Goal: Find specific page/section: Find specific page/section

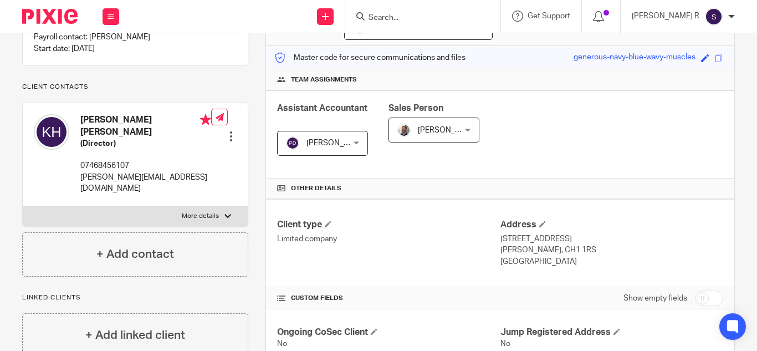
scroll to position [60, 0]
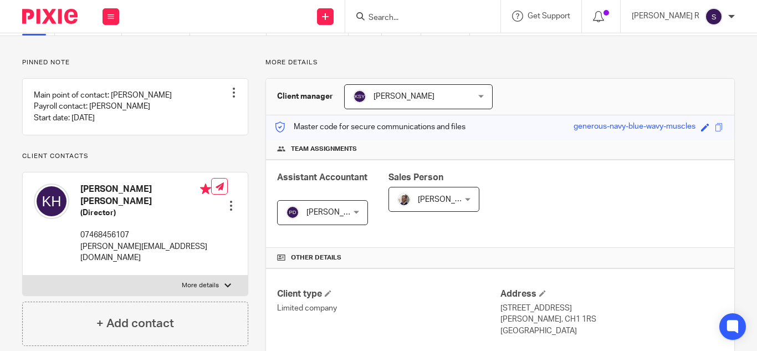
click at [434, 15] on input "Search" at bounding box center [417, 18] width 100 height 10
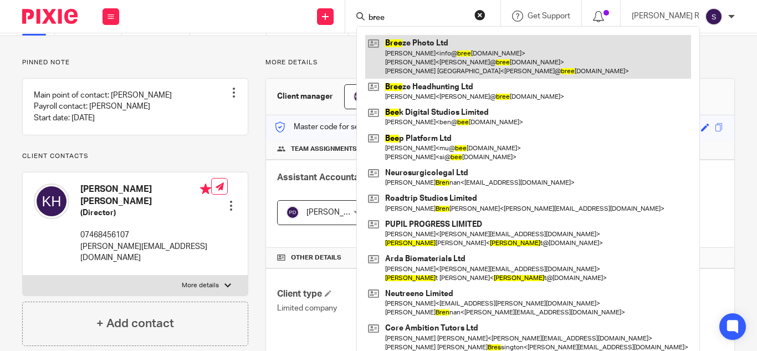
type input "bree"
click at [488, 70] on link at bounding box center [528, 57] width 326 height 44
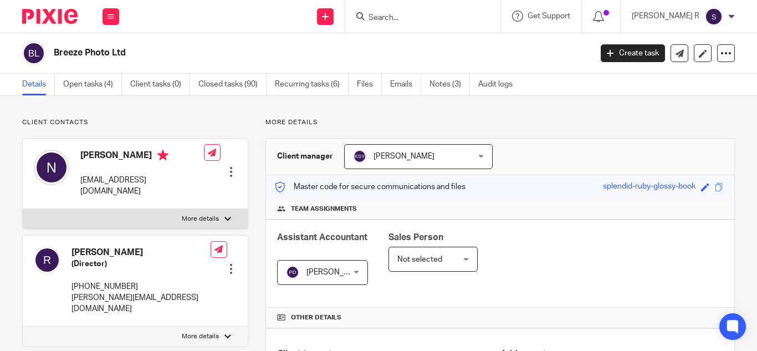
click at [443, 22] on input "Search" at bounding box center [417, 18] width 100 height 10
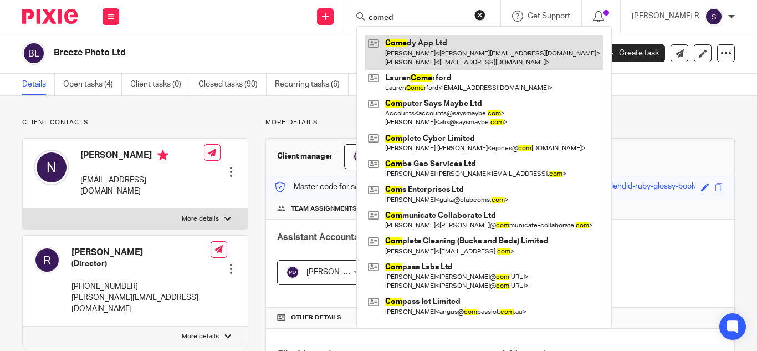
type input "comed"
click at [438, 48] on link at bounding box center [484, 52] width 238 height 34
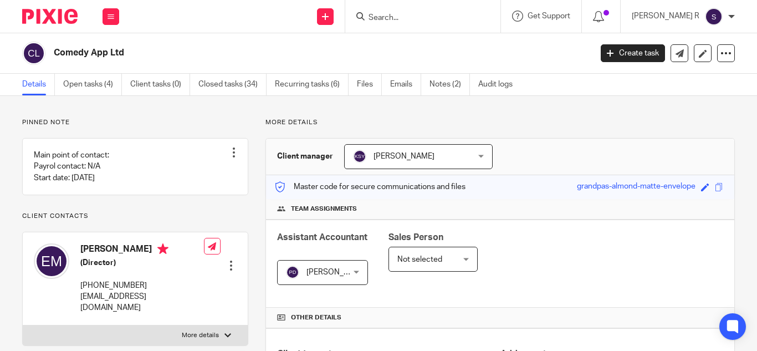
click at [455, 13] on input "Search" at bounding box center [417, 18] width 100 height 10
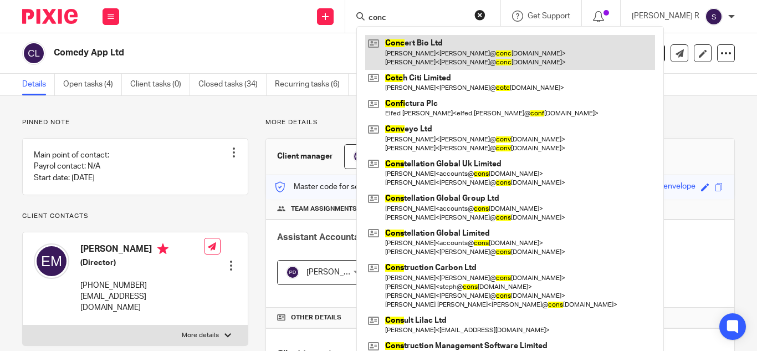
type input "conc"
click at [466, 53] on link at bounding box center [510, 52] width 290 height 34
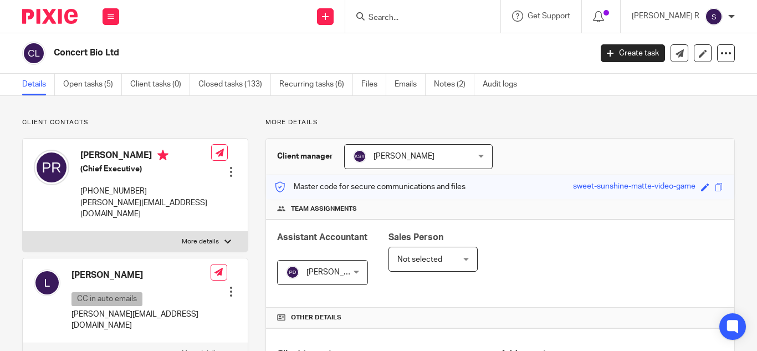
click at [418, 24] on div at bounding box center [422, 16] width 155 height 33
click at [416, 16] on input "Search" at bounding box center [417, 18] width 100 height 10
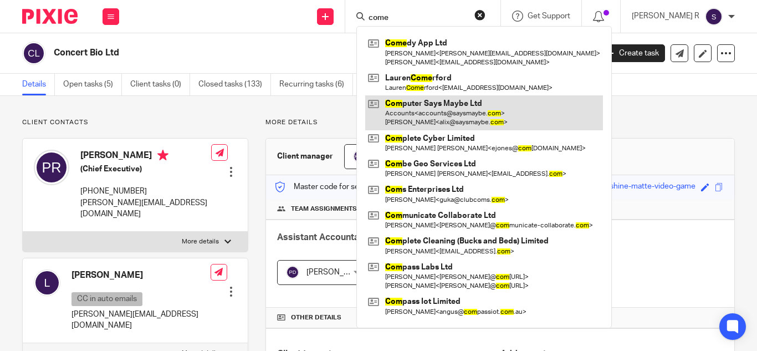
type input "come"
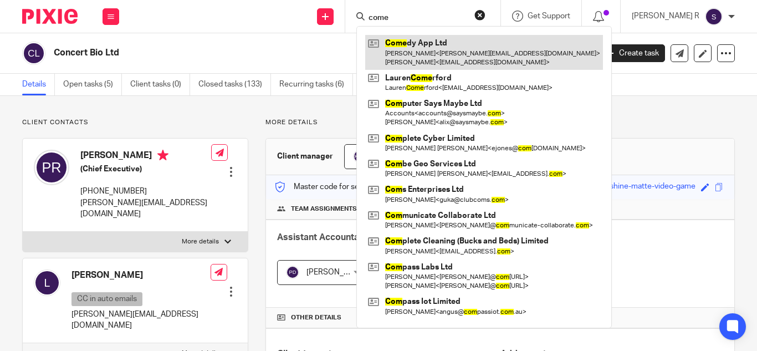
click at [448, 51] on link at bounding box center [484, 52] width 238 height 34
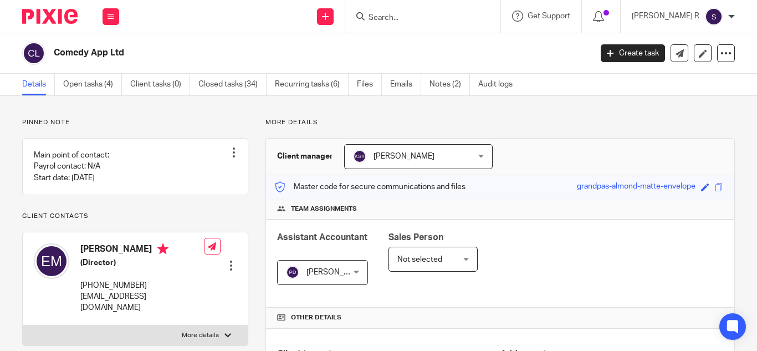
click at [447, 12] on form at bounding box center [426, 16] width 118 height 14
click at [413, 16] on input "Search" at bounding box center [417, 18] width 100 height 10
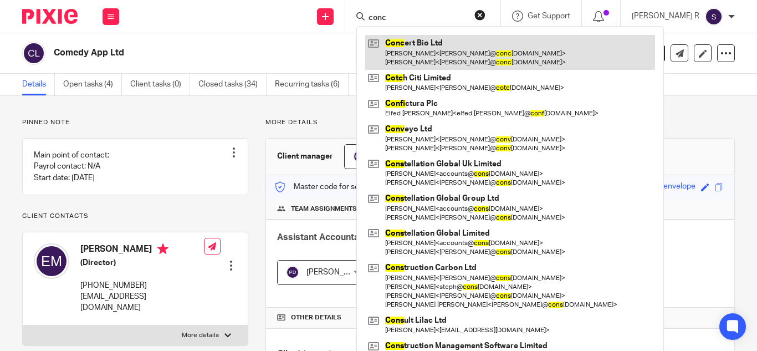
type input "conc"
click at [457, 47] on link at bounding box center [510, 52] width 290 height 34
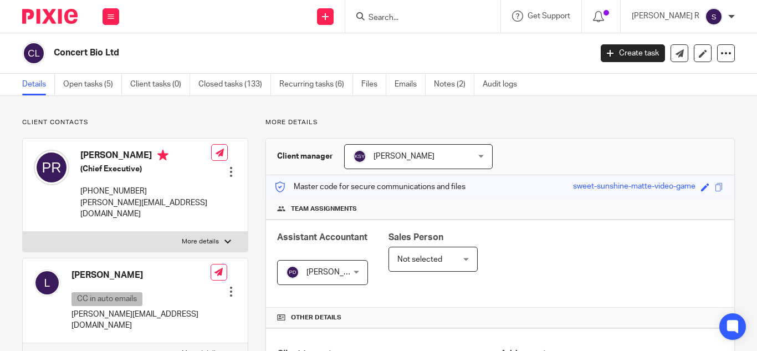
click at [447, 13] on input "Search" at bounding box center [417, 18] width 100 height 10
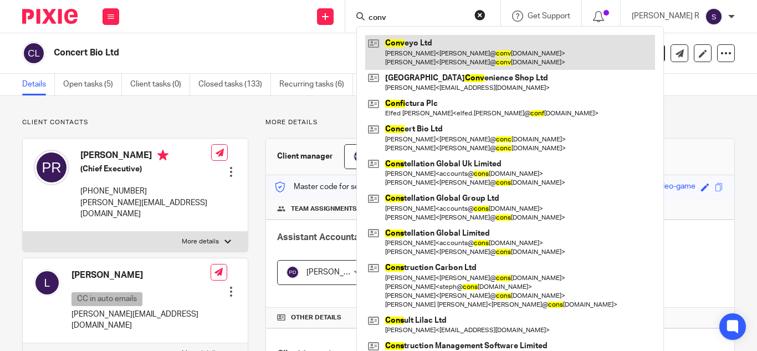
type input "conv"
click at [492, 53] on link at bounding box center [510, 52] width 290 height 34
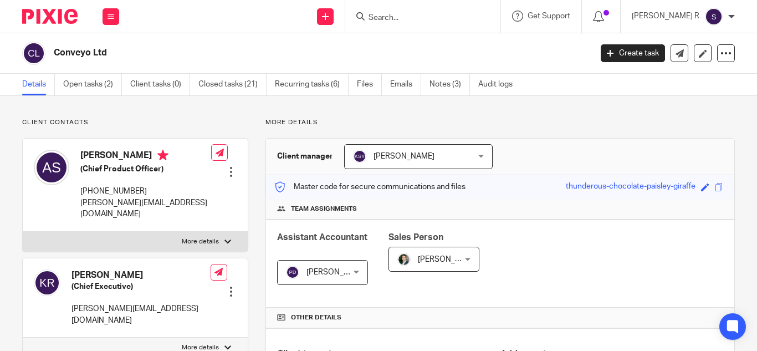
click at [460, 15] on input "Search" at bounding box center [417, 18] width 100 height 10
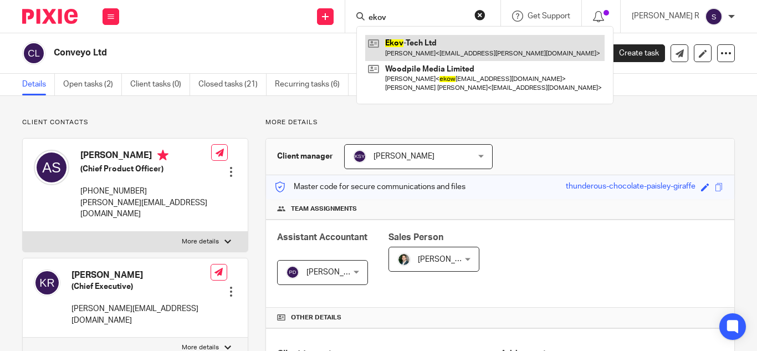
type input "ekov"
click at [463, 44] on link at bounding box center [484, 47] width 239 height 25
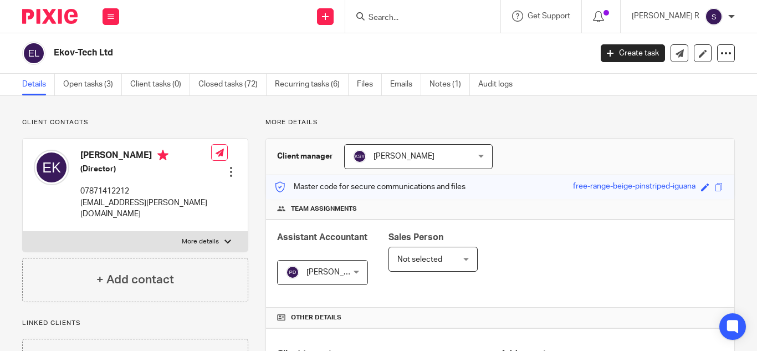
click at [440, 15] on input "Search" at bounding box center [417, 18] width 100 height 10
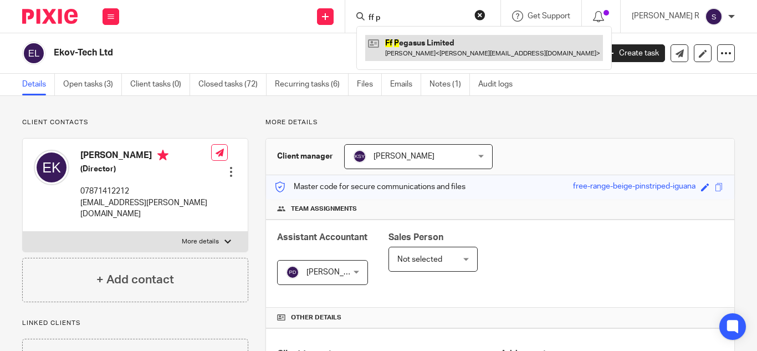
type input "ff p"
click at [426, 52] on link at bounding box center [484, 47] width 238 height 25
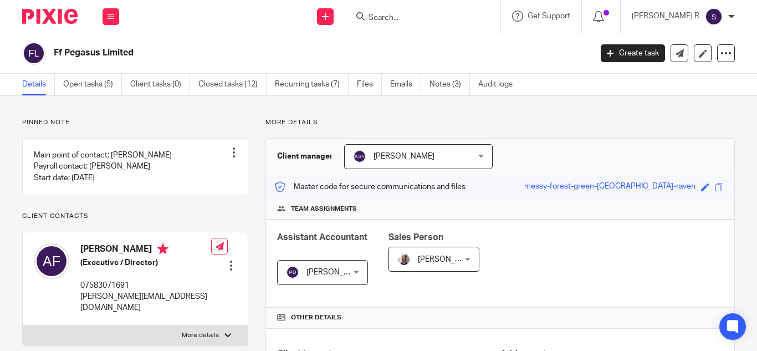
click at [462, 24] on div at bounding box center [422, 16] width 155 height 33
click at [439, 13] on input "Search" at bounding box center [417, 18] width 100 height 10
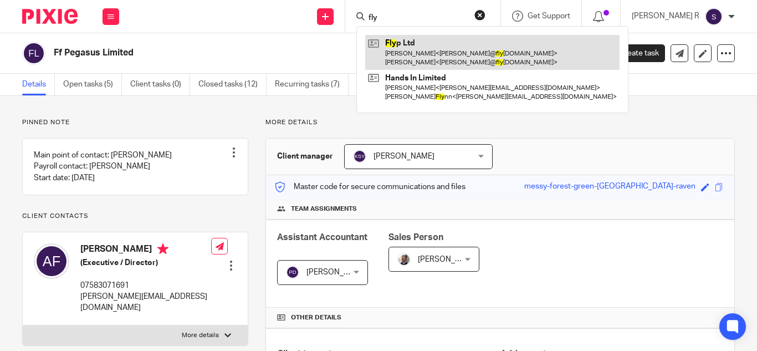
type input "fly"
click at [445, 43] on link at bounding box center [492, 52] width 254 height 34
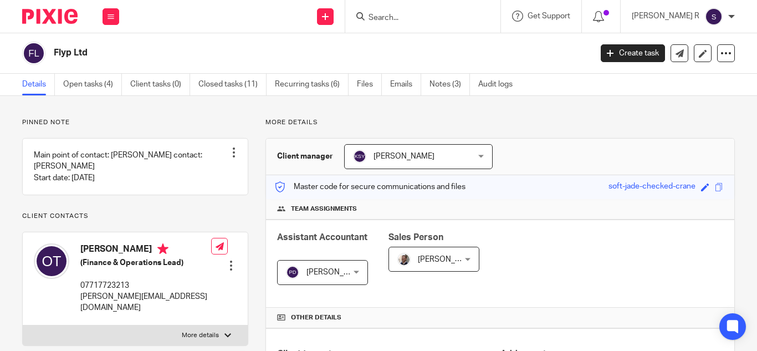
click at [435, 15] on input "Search" at bounding box center [417, 18] width 100 height 10
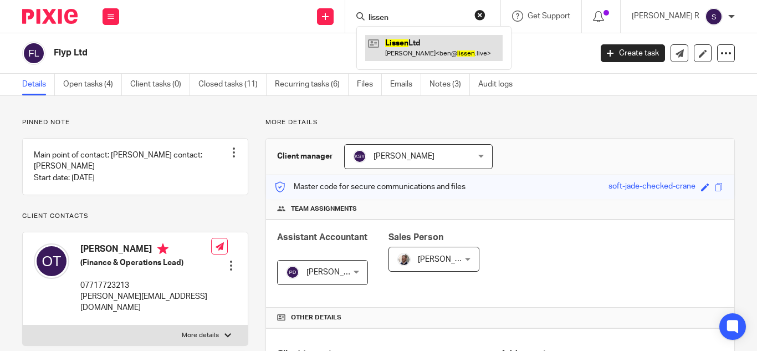
type input "lissen"
click at [445, 40] on link at bounding box center [433, 47] width 137 height 25
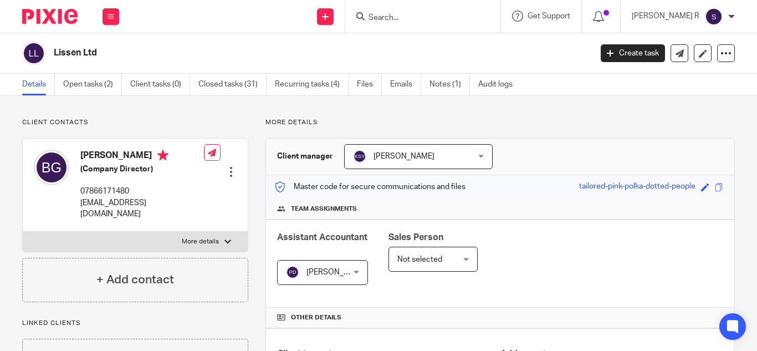
click at [467, 13] on input "Search" at bounding box center [417, 18] width 100 height 10
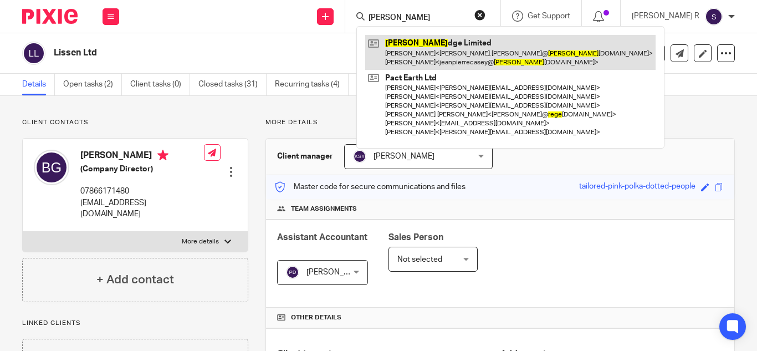
type input "reghe"
click at [461, 47] on link at bounding box center [510, 52] width 290 height 34
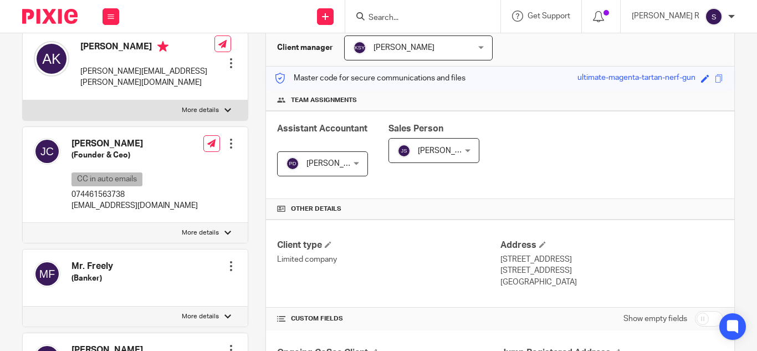
scroll to position [22, 0]
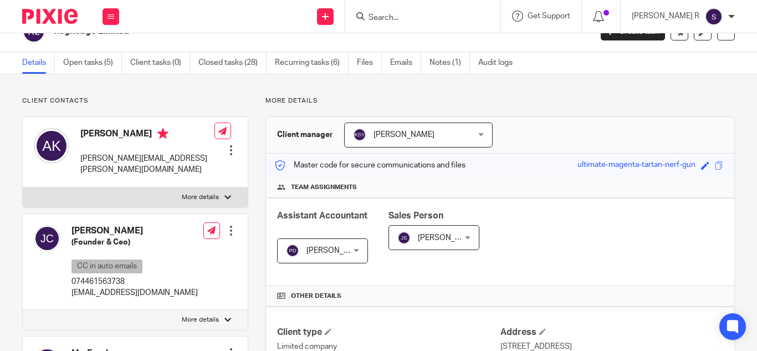
click at [437, 22] on input "Search" at bounding box center [417, 18] width 100 height 10
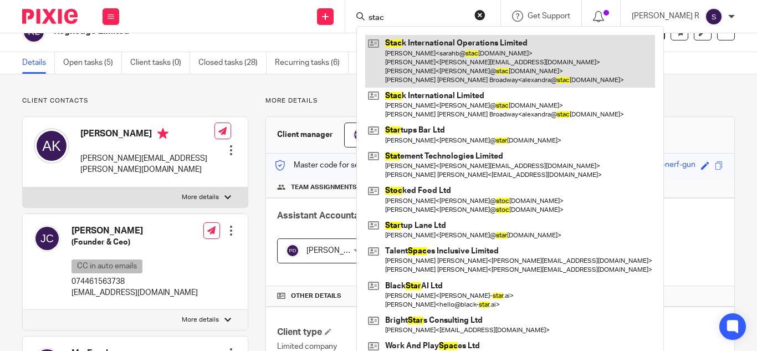
type input "stac"
click at [456, 53] on link at bounding box center [510, 61] width 290 height 53
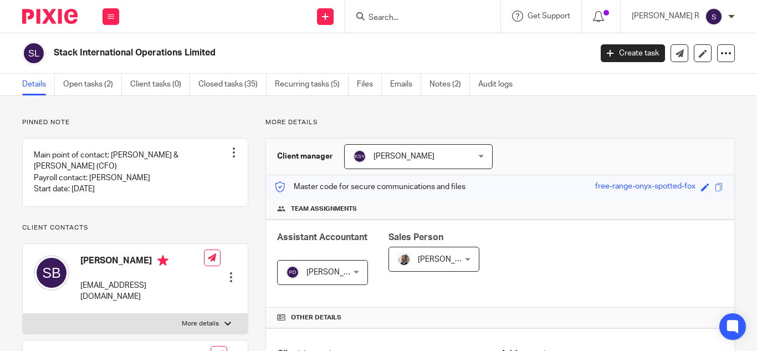
click at [413, 17] on input "Search" at bounding box center [417, 18] width 100 height 10
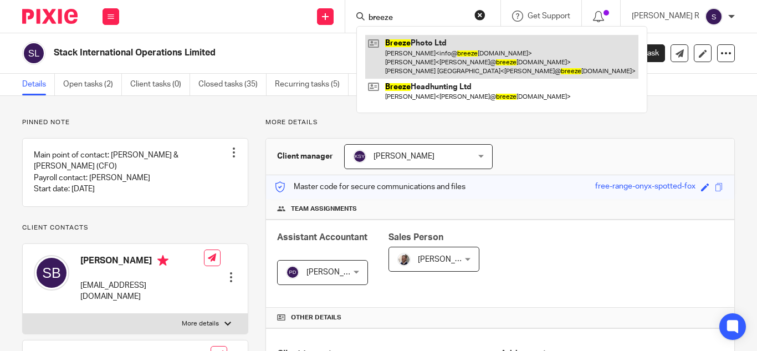
type input "breeze"
click at [447, 43] on link at bounding box center [501, 57] width 273 height 44
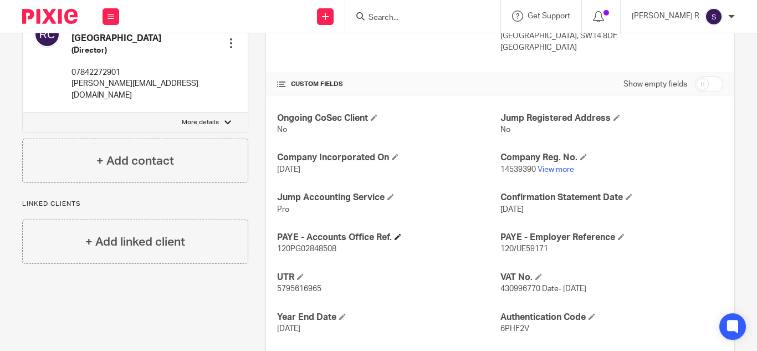
scroll to position [377, 0]
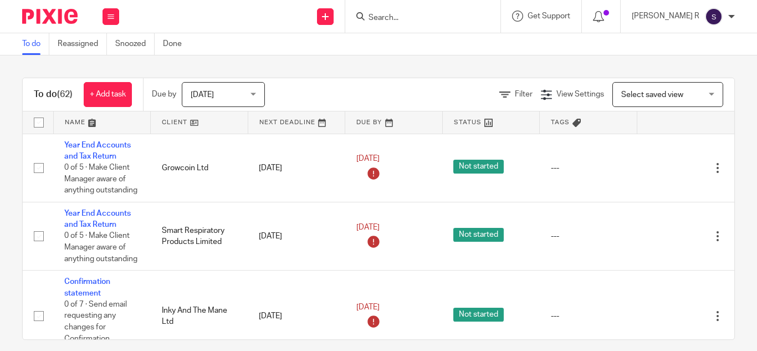
click at [419, 3] on div at bounding box center [422, 16] width 155 height 33
click at [413, 19] on input "Search" at bounding box center [417, 18] width 100 height 10
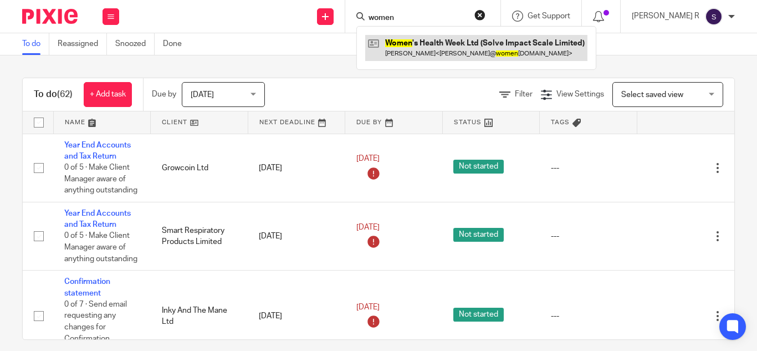
type input "women"
click at [457, 44] on link at bounding box center [476, 47] width 222 height 25
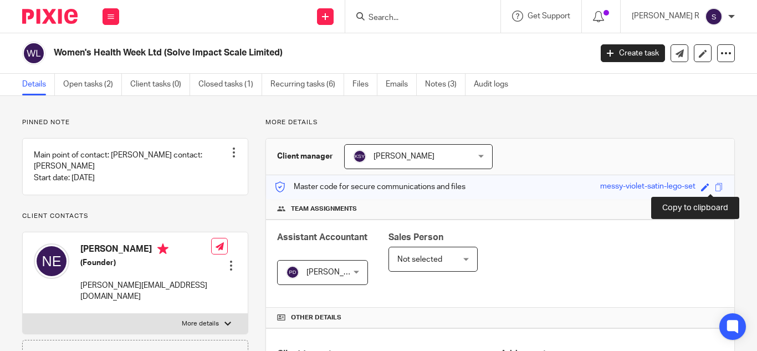
click at [715, 186] on span at bounding box center [719, 187] width 8 height 8
